Goal: Information Seeking & Learning: Learn about a topic

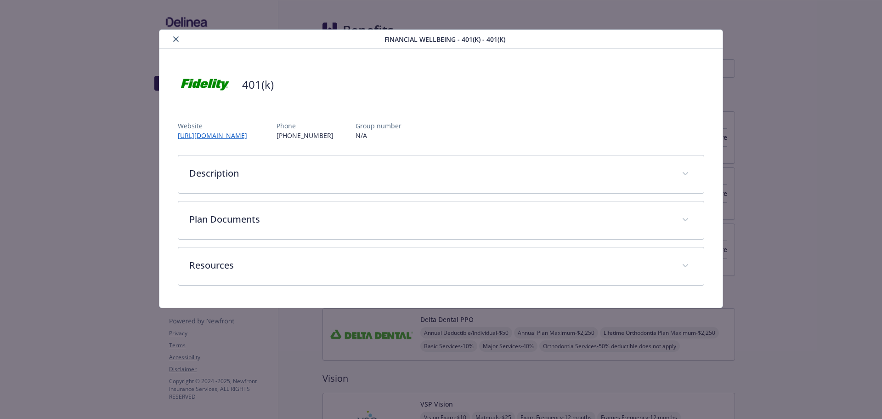
click at [176, 39] on icon "close" at bounding box center [176, 39] width 6 height 6
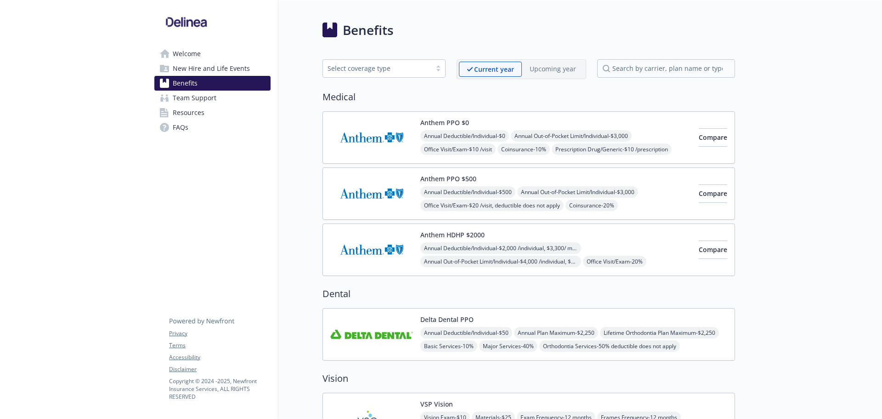
click at [428, 143] on span "Office Visit/Exam - $10 /visit" at bounding box center [457, 148] width 75 height 11
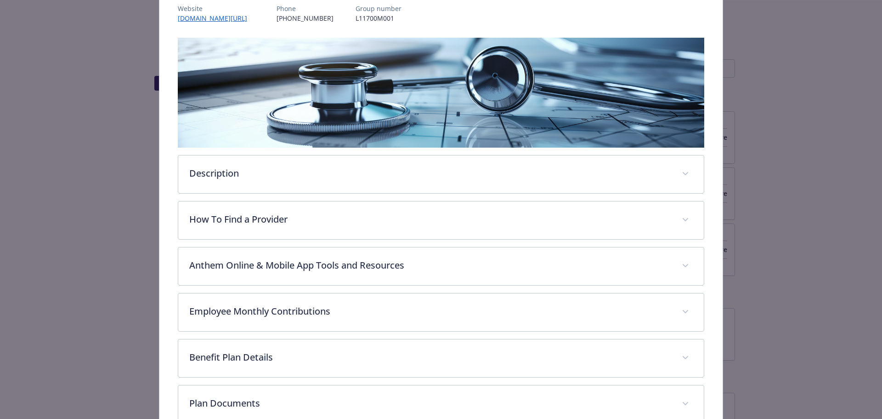
scroll to position [219, 0]
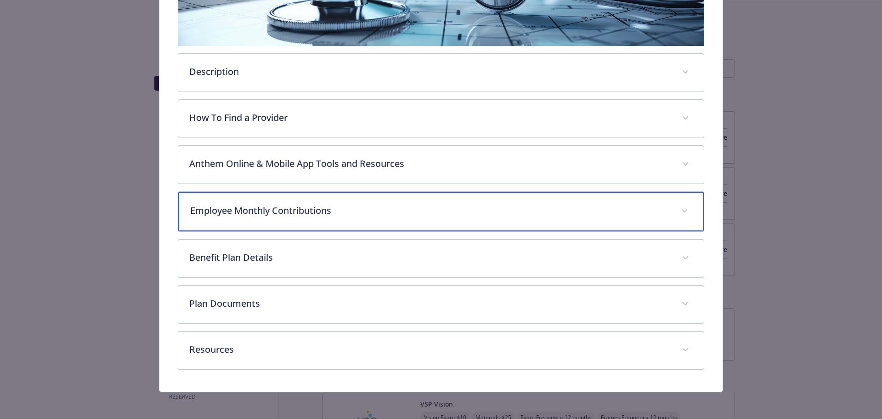
click at [321, 220] on div "Employee Monthly Contributions" at bounding box center [441, 212] width 526 height 40
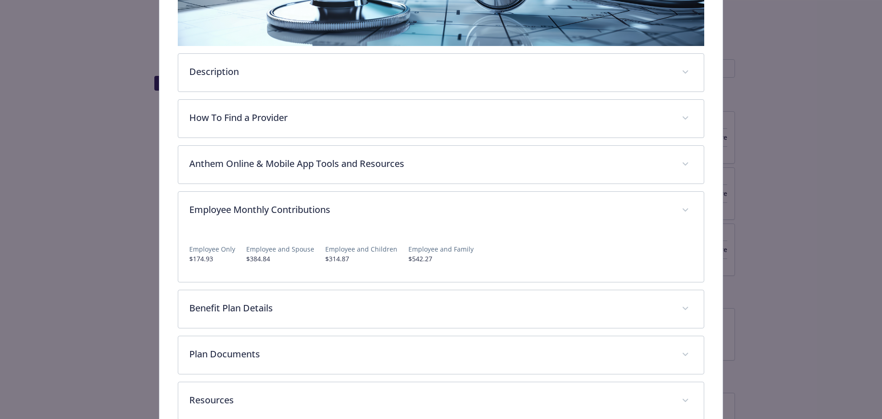
click at [812, 104] on div "Medical - Anthem PPO $0 - Medical PPO Anthem PPO $0 Website [DOMAIN_NAME][URL] …" at bounding box center [441, 209] width 882 height 419
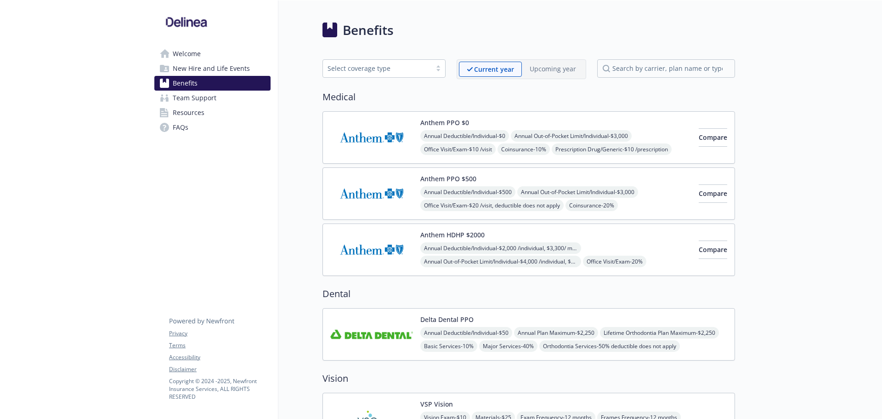
click at [508, 194] on span "Annual Deductible/Individual - $500" at bounding box center [467, 191] width 95 height 11
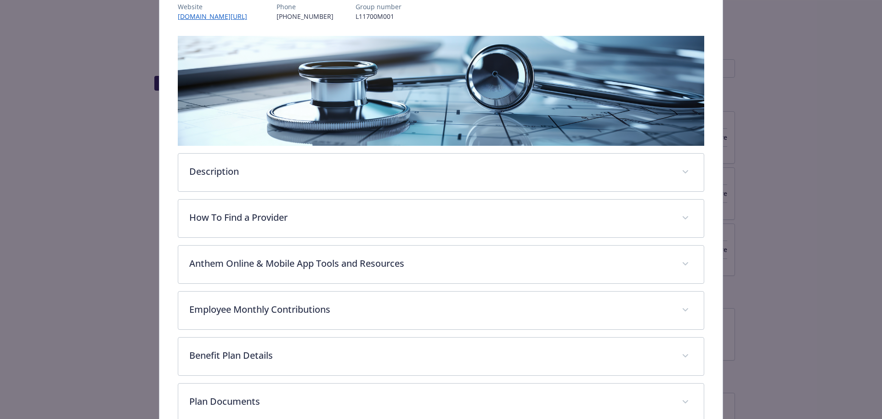
scroll to position [119, 0]
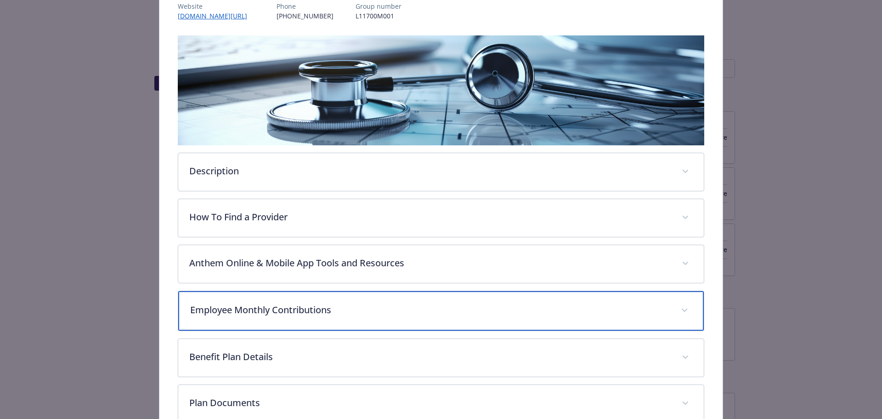
click at [287, 318] on div "Employee Monthly Contributions" at bounding box center [441, 311] width 526 height 40
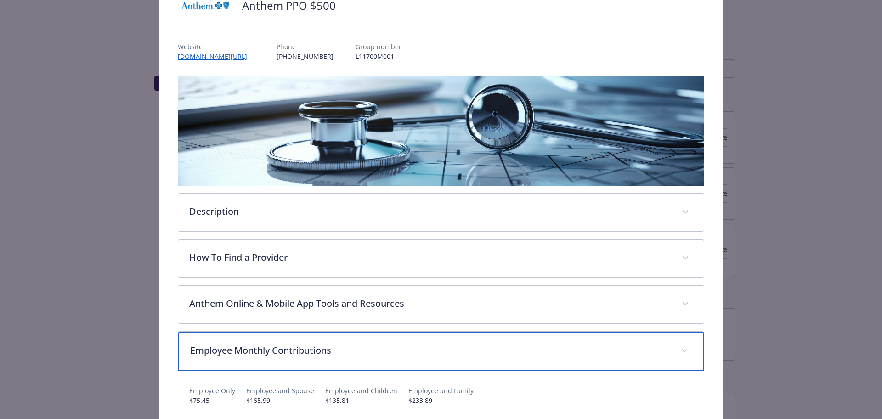
scroll to position [0, 0]
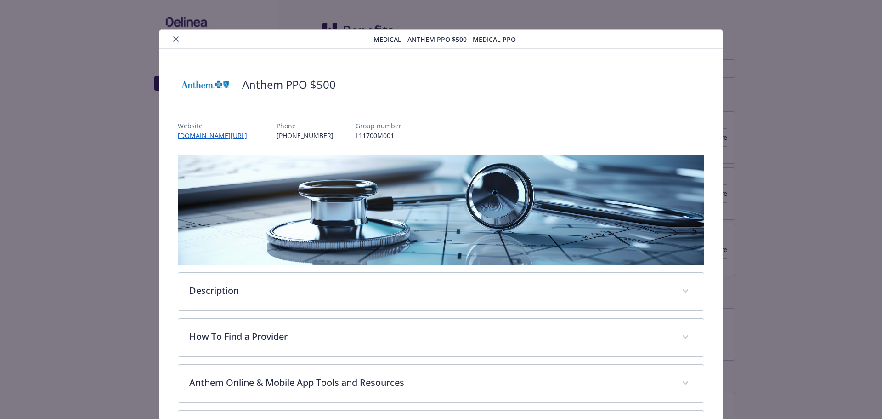
click at [177, 37] on button "close" at bounding box center [175, 39] width 11 height 11
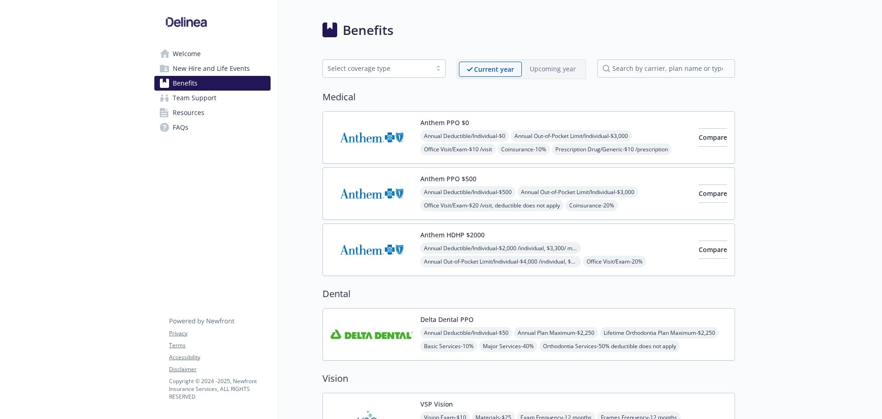
click at [458, 243] on span "Annual Deductible/Individual - $2,000 /individual, $3,300/ member" at bounding box center [500, 247] width 161 height 11
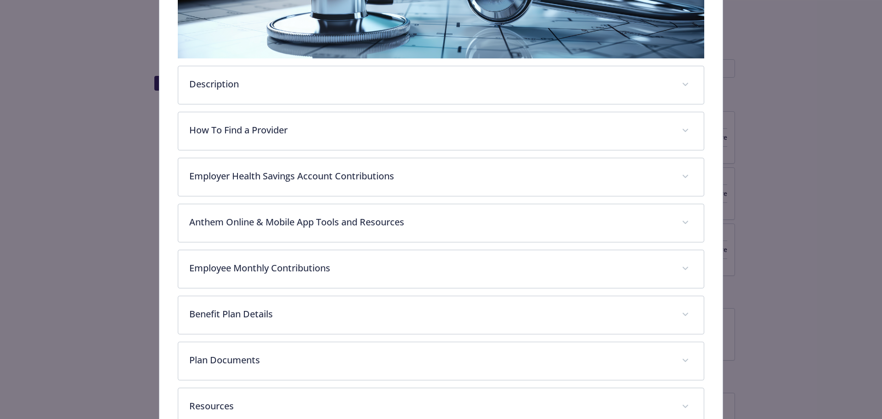
scroll to position [211, 0]
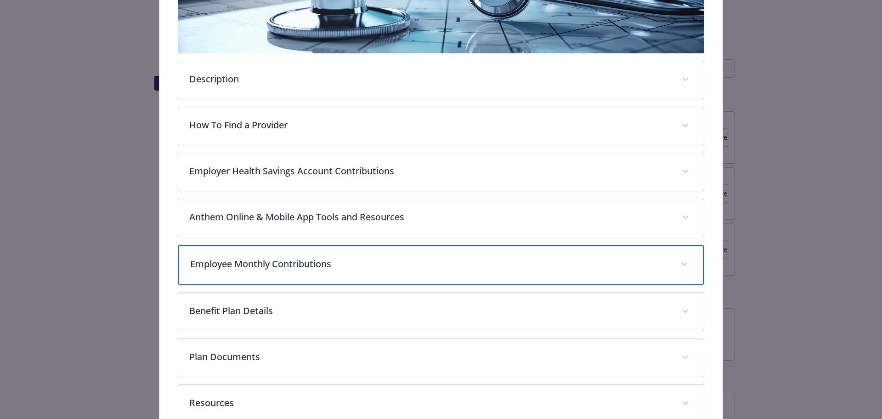
click at [236, 266] on p "Employee Monthly Contributions" at bounding box center [430, 264] width 480 height 14
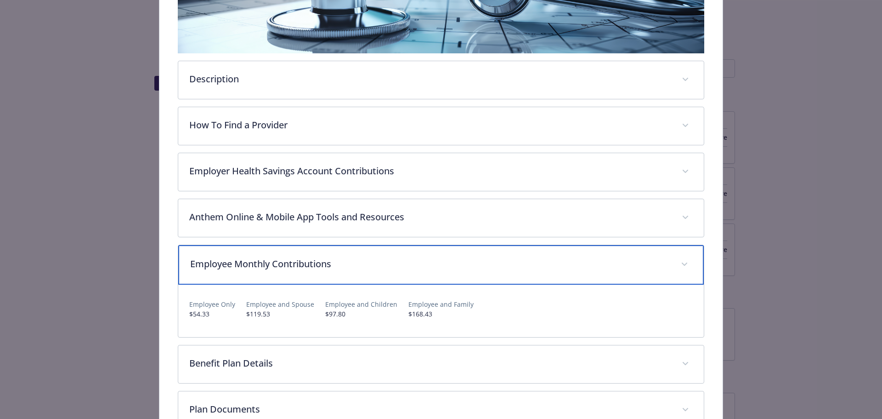
scroll to position [257, 0]
